Goal: Transaction & Acquisition: Subscribe to service/newsletter

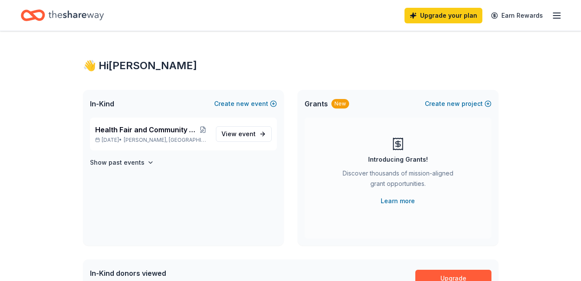
click at [558, 13] on line "button" at bounding box center [556, 13] width 7 height 0
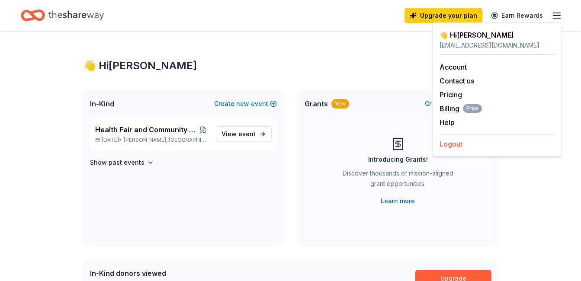
click at [451, 142] on button "Logout" at bounding box center [450, 144] width 23 height 10
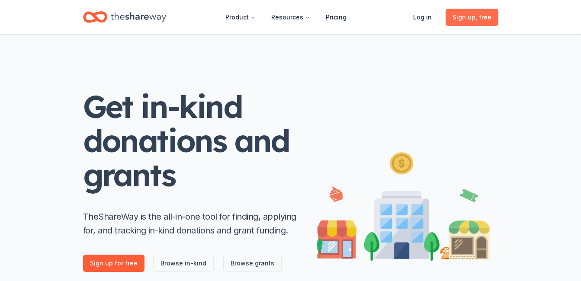
click at [475, 19] on span "Sign up , free" at bounding box center [471, 17] width 39 height 10
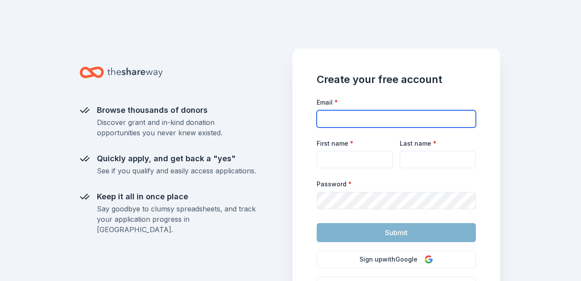
click at [342, 116] on input "Email *" at bounding box center [396, 118] width 159 height 17
type input "[EMAIL_ADDRESS][DOMAIN_NAME]"
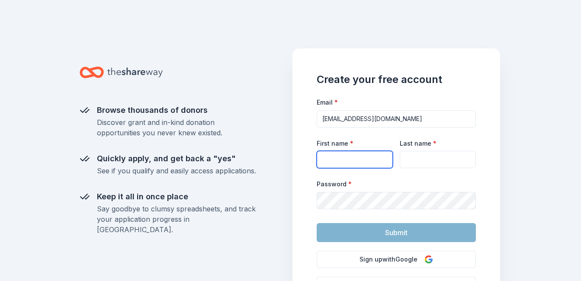
click at [333, 160] on input "First name *" at bounding box center [355, 159] width 76 height 17
type input "[PERSON_NAME]"
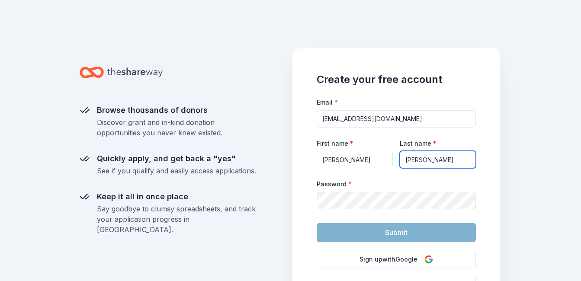
type input "[PERSON_NAME]"
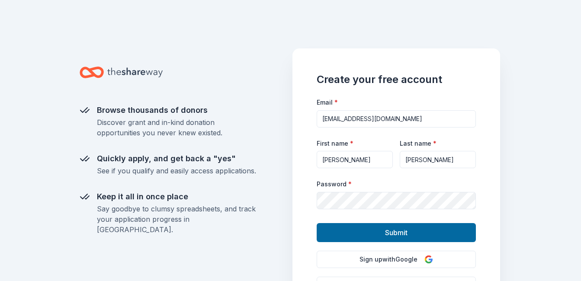
click at [522, 210] on div "Browse thousands of donors Discover grant and in-kind donation opportunities yo…" at bounding box center [290, 140] width 581 height 281
click at [537, 158] on div "Browse thousands of donors Discover grant and in-kind donation opportunities yo…" at bounding box center [290, 140] width 581 height 281
click at [487, 164] on div "Create your free account Email * [EMAIL_ADDRESS][DOMAIN_NAME] First name * [PER…" at bounding box center [396, 193] width 208 height 291
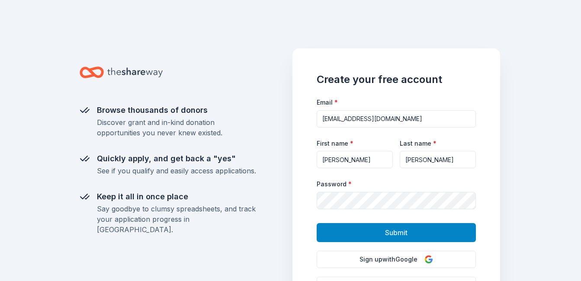
click at [415, 232] on button "Submit" at bounding box center [396, 232] width 159 height 19
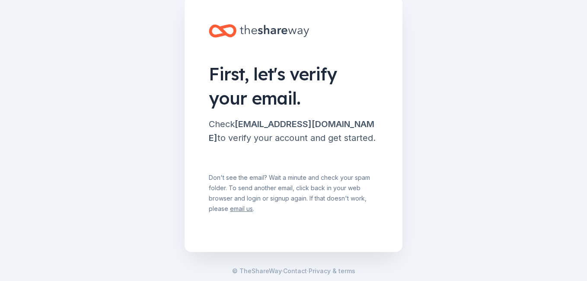
scroll to position [54, 0]
